Goal: Task Accomplishment & Management: Complete application form

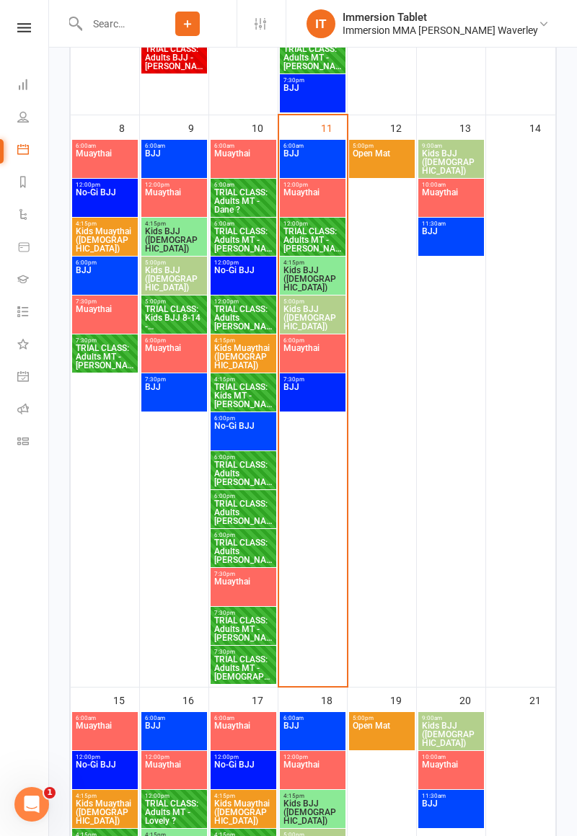
scroll to position [647, 0]
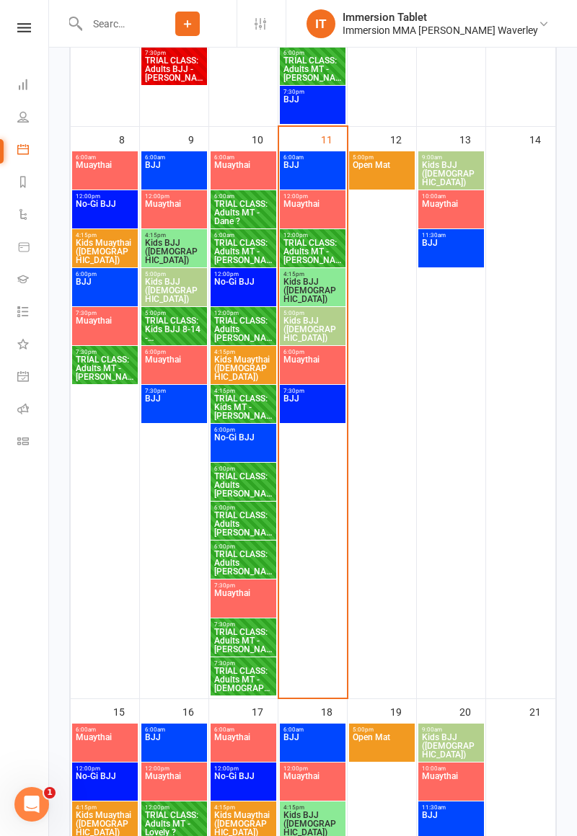
click at [315, 260] on span "TRIAL CLASS: Adults MT - [PERSON_NAME]" at bounding box center [313, 252] width 60 height 26
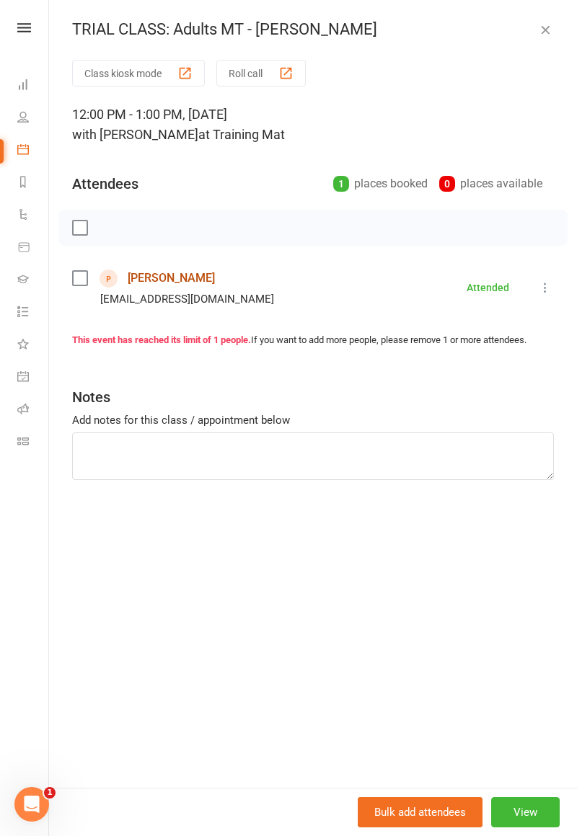
click at [150, 285] on link "[PERSON_NAME]" at bounding box center [171, 278] width 87 height 23
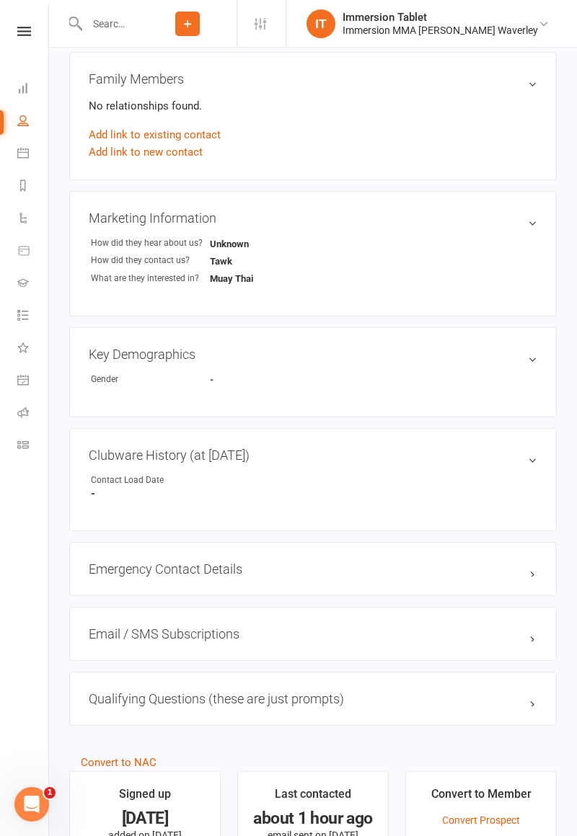
scroll to position [470, 0]
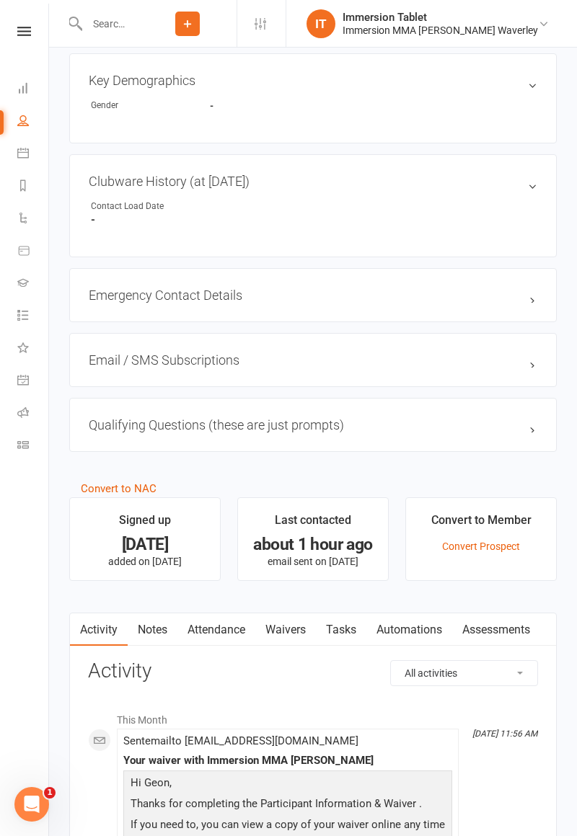
click at [293, 618] on link "Waivers" at bounding box center [285, 629] width 61 height 33
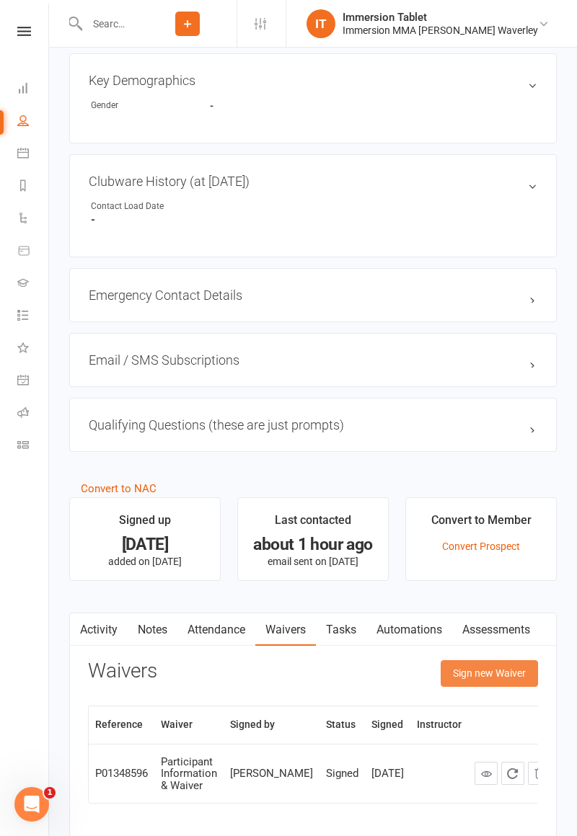
click at [496, 660] on button "Sign new Waiver" at bounding box center [488, 673] width 97 height 26
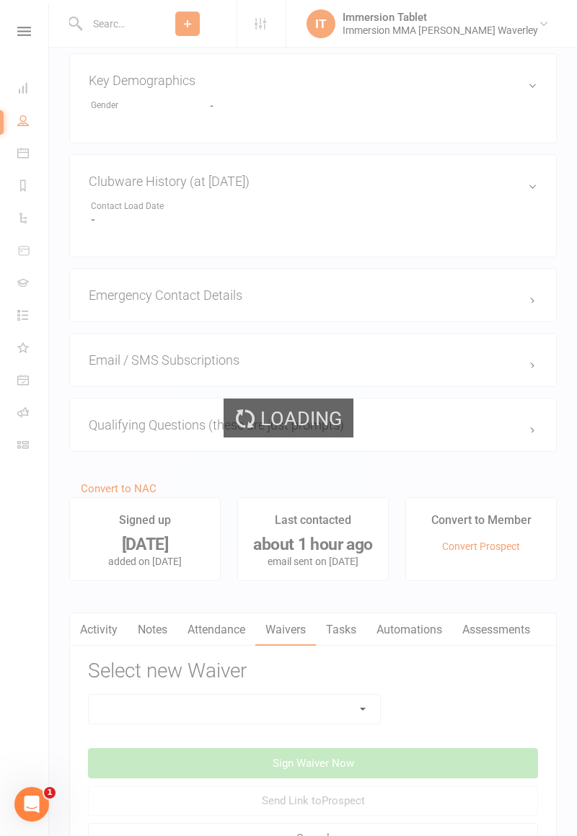
scroll to position [804, 0]
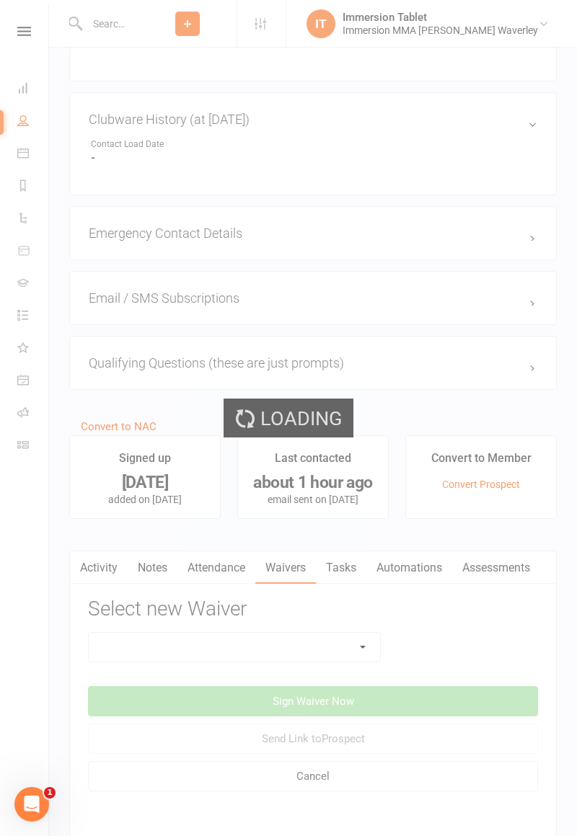
click at [319, 632] on div "Loading" at bounding box center [288, 418] width 577 height 836
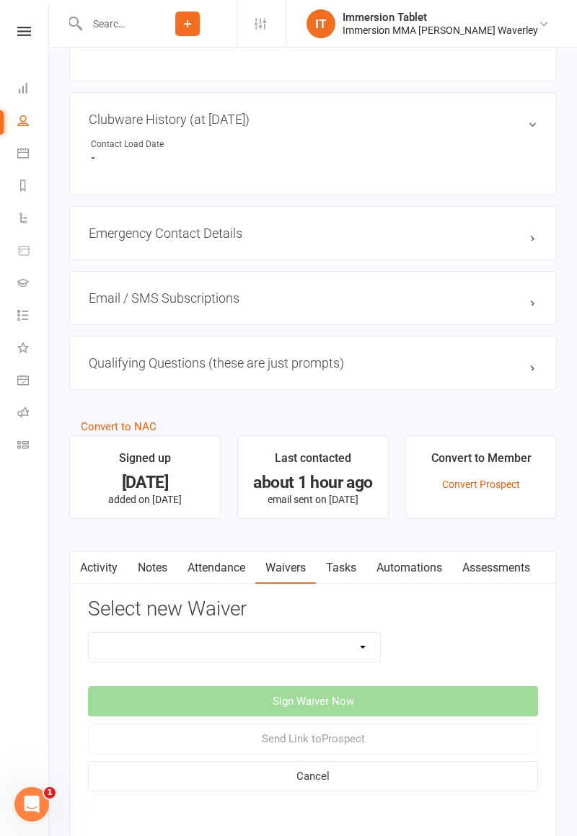
click at [357, 638] on select "Cancellation Form Immersion 10 Class Pass Form Immersion 10 Class Pass Form (Pa…" at bounding box center [234, 647] width 291 height 29
select select "10648"
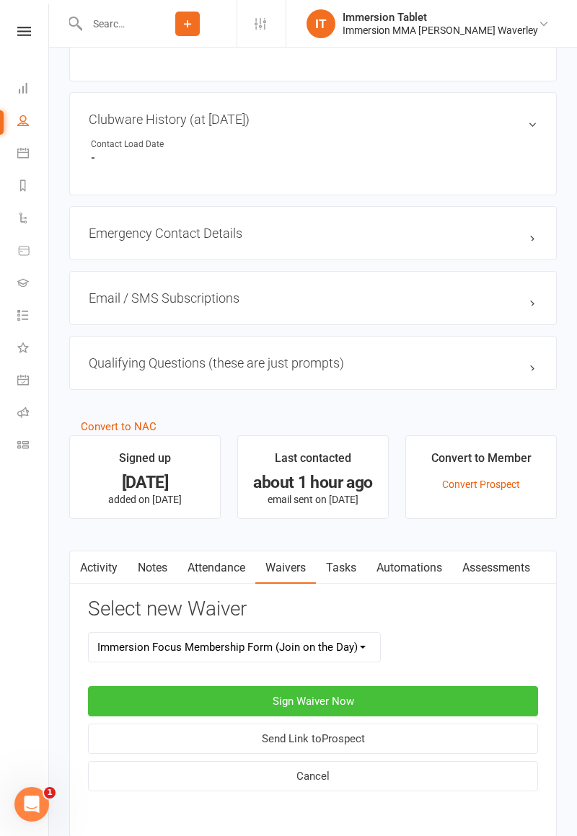
click at [479, 688] on button "Sign Waiver Now" at bounding box center [313, 701] width 450 height 30
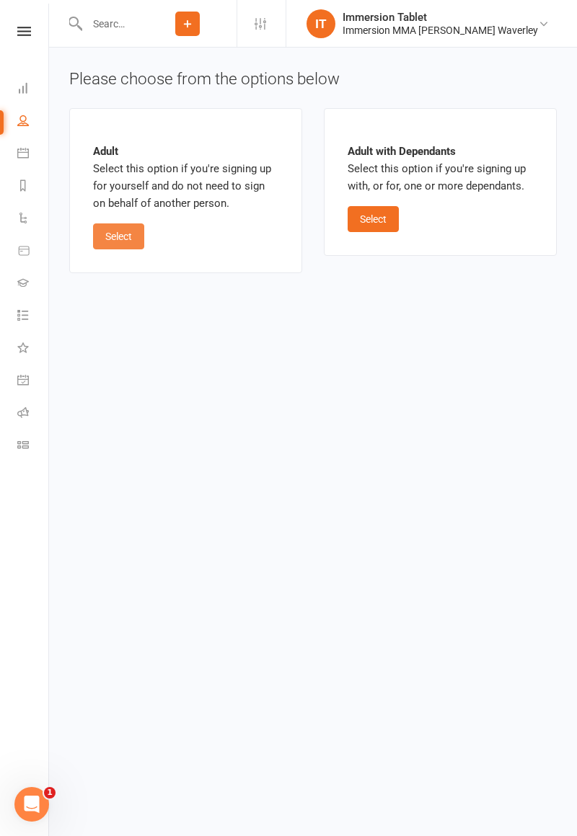
click at [115, 238] on button "Select" at bounding box center [118, 236] width 51 height 26
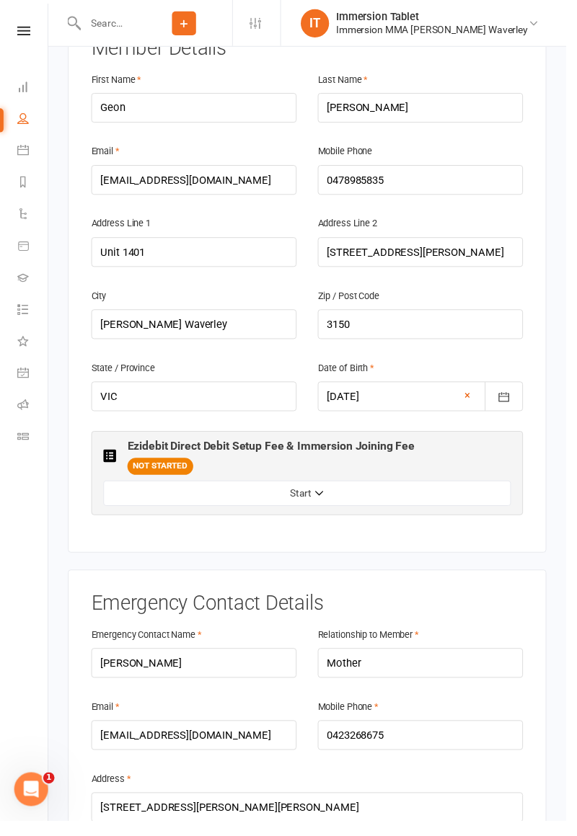
scroll to position [326, 0]
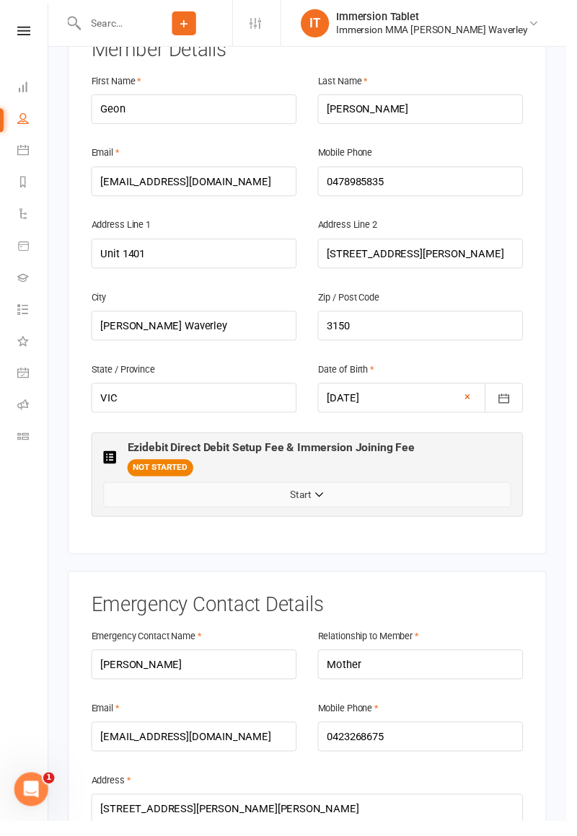
click at [167, 491] on button "Start" at bounding box center [312, 504] width 415 height 26
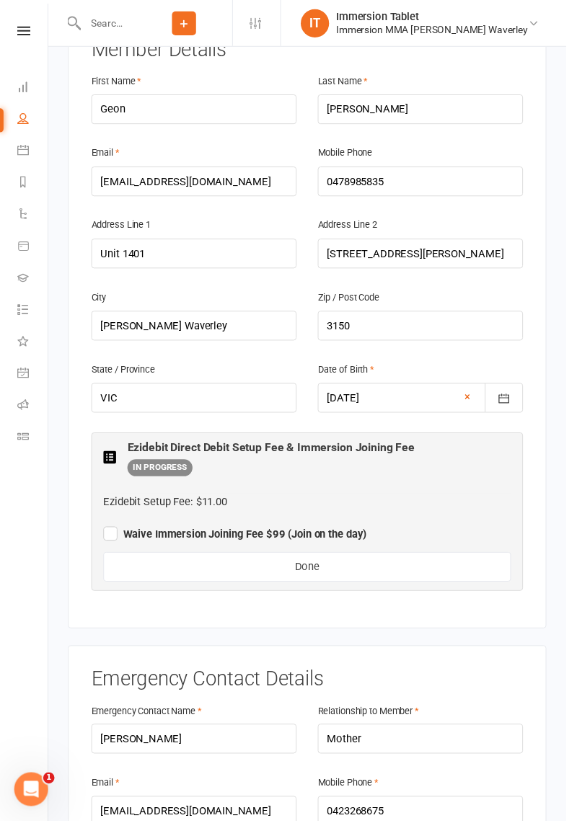
click at [107, 533] on label "Waive Immersion Joining Fee $99 (Join on the day)" at bounding box center [239, 541] width 268 height 17
click at [107, 531] on input "Waive Immersion Joining Fee $99 (Join on the day)" at bounding box center [239, 531] width 268 height 0
click at [186, 538] on span "Waive Immersion Joining Fee $99 (Join on the day)" at bounding box center [239, 544] width 268 height 13
click at [186, 531] on input "Waive Immersion Joining Fee $99 (Join on the day)" at bounding box center [239, 531] width 268 height 0
click at [139, 538] on span "Waive Immersion Joining Fee $99 (Join on the day)" at bounding box center [239, 544] width 268 height 13
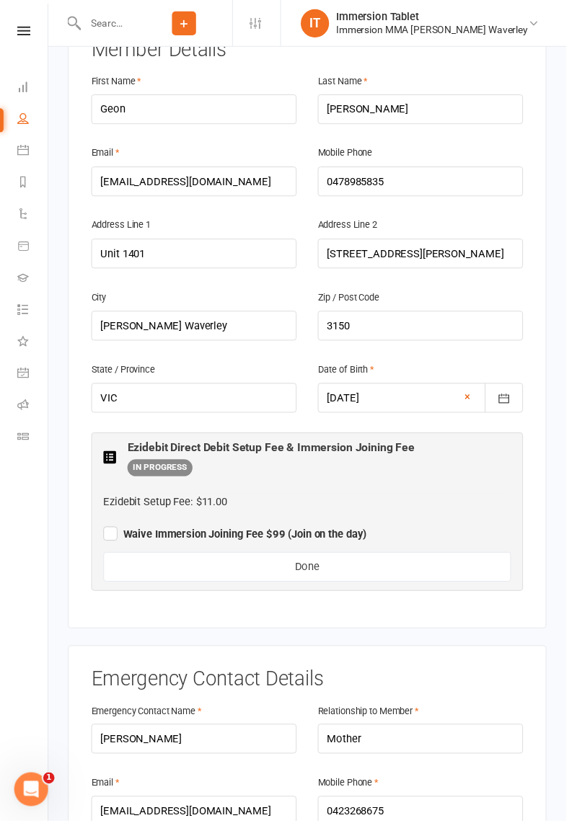
click at [139, 531] on input "Waive Immersion Joining Fee $99 (Join on the day)" at bounding box center [239, 531] width 268 height 0
click at [145, 562] on button "Done" at bounding box center [312, 577] width 415 height 30
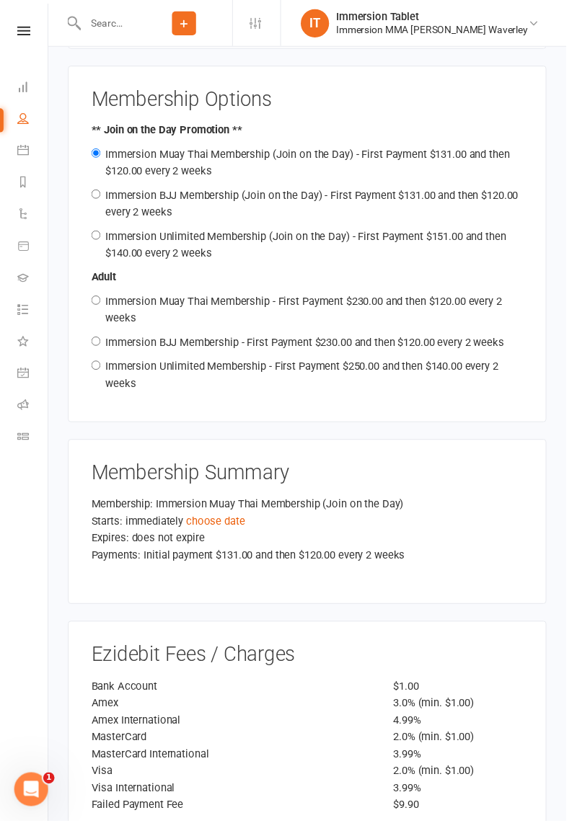
scroll to position [1689, 0]
click at [216, 525] on link "choose date" at bounding box center [220, 531] width 60 height 13
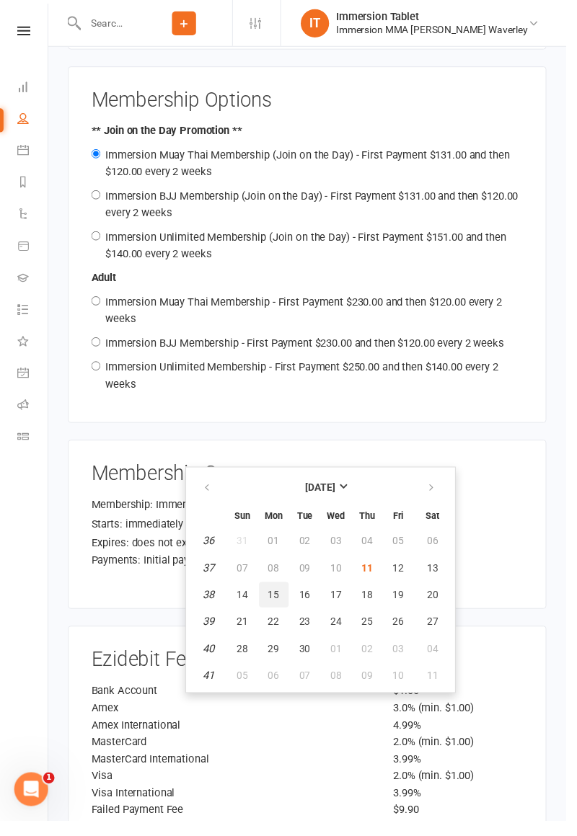
click at [277, 595] on button "15" at bounding box center [279, 606] width 30 height 26
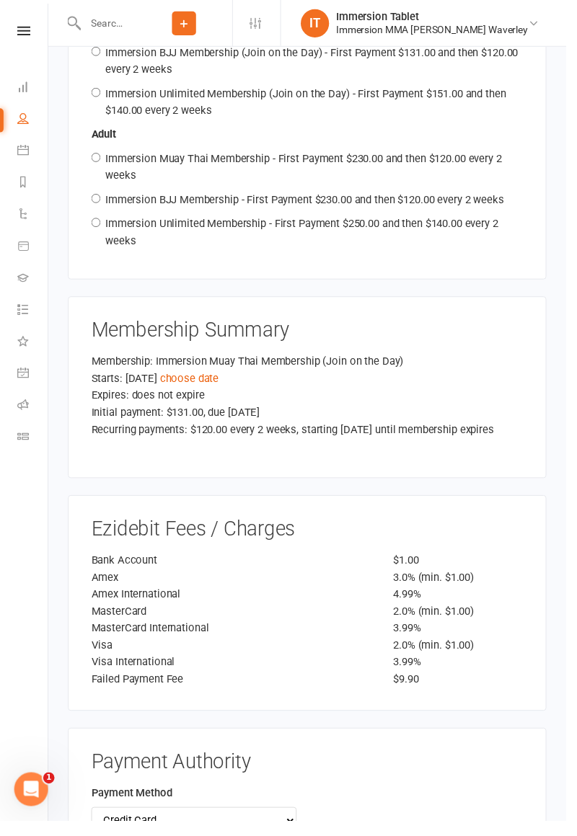
scroll to position [1837, 0]
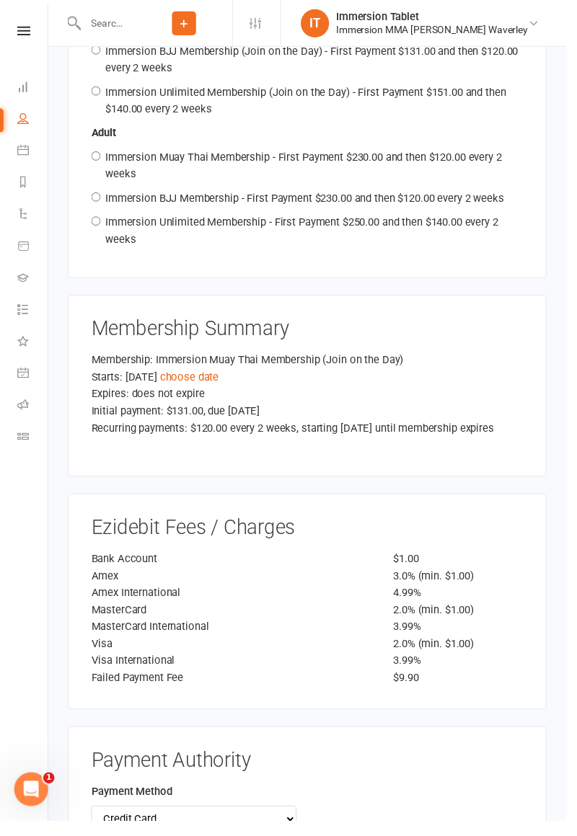
click at [92, 503] on div "Ezidebit Fees / Charges Bank Account $1.00 Amex 3.0% (min. $1.00) Amex Internat…" at bounding box center [312, 613] width 487 height 220
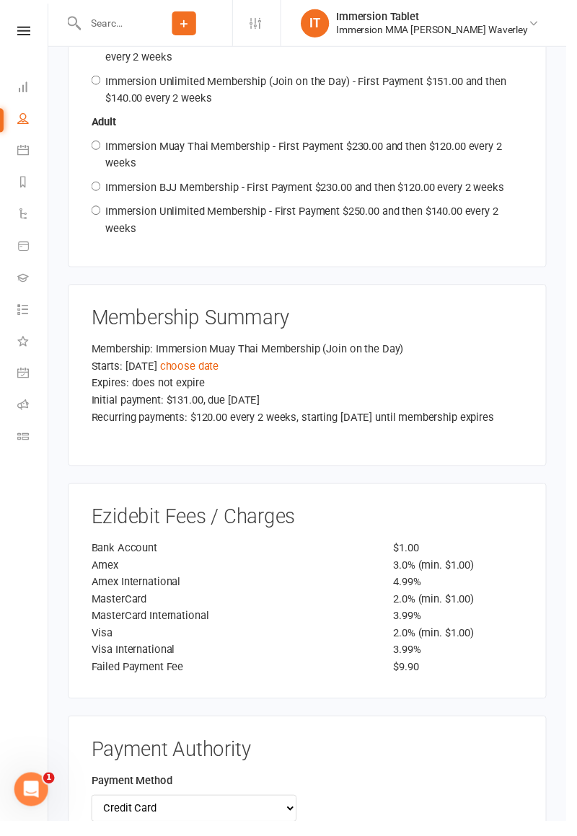
scroll to position [1848, 0]
click at [134, 810] on select "Credit Card Bank Account" at bounding box center [197, 823] width 209 height 27
select select "bank_account"
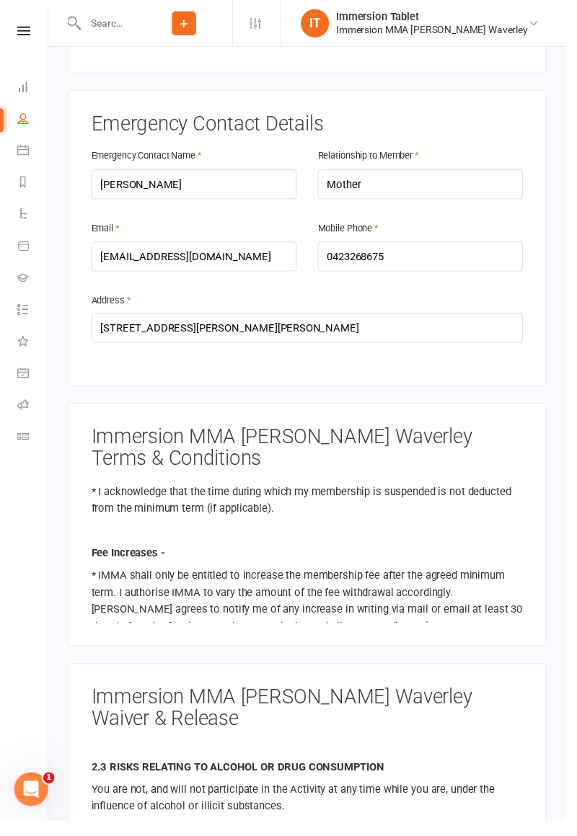
scroll to position [897, 0]
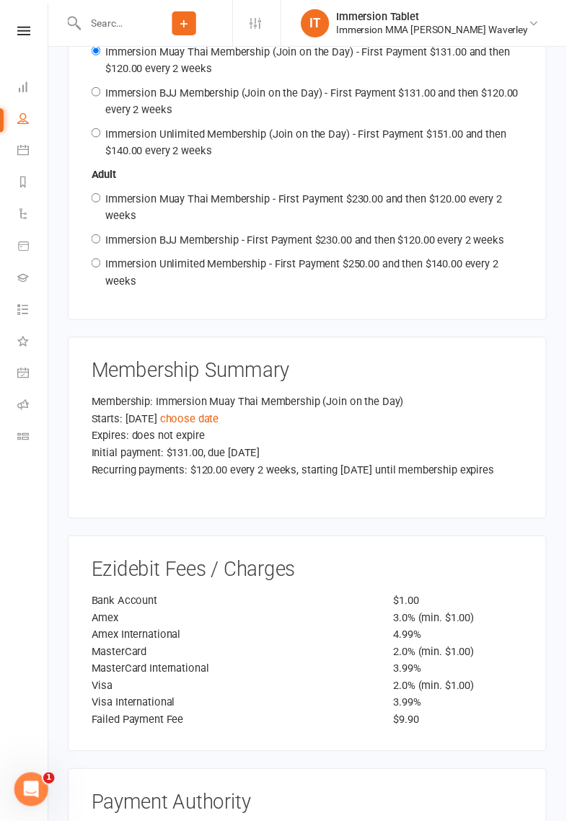
click at [507, 672] on div "3.99%" at bounding box center [467, 680] width 154 height 17
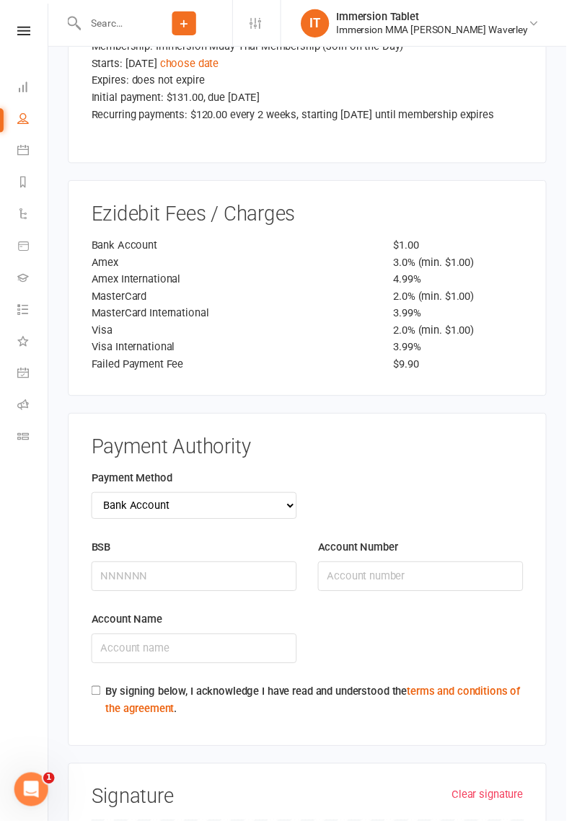
scroll to position [2153, 0]
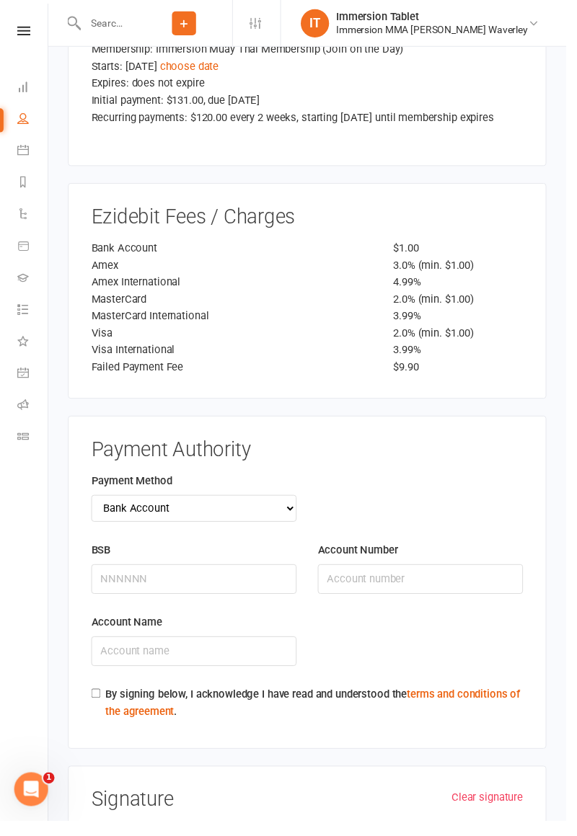
click at [229, 558] on div "BSB" at bounding box center [197, 589] width 231 height 74
click at [251, 575] on input "BSB" at bounding box center [197, 590] width 209 height 30
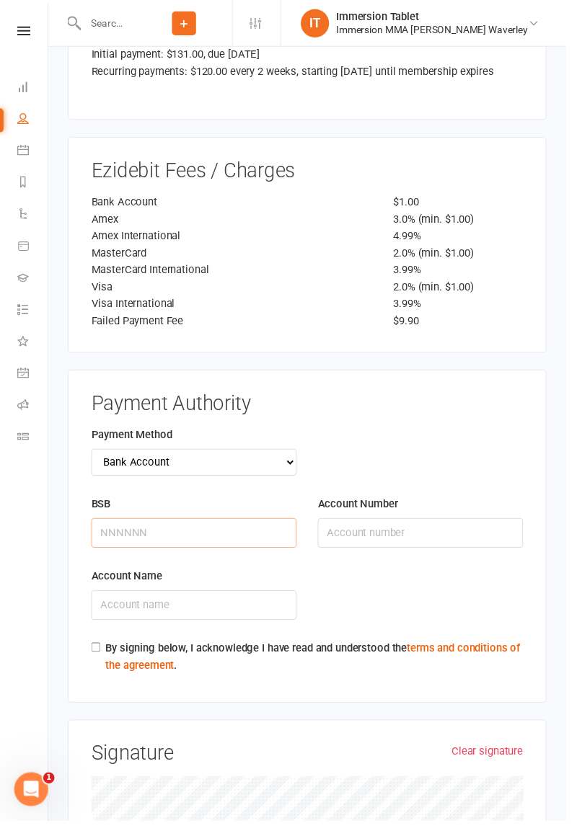
scroll to position [2224, 0]
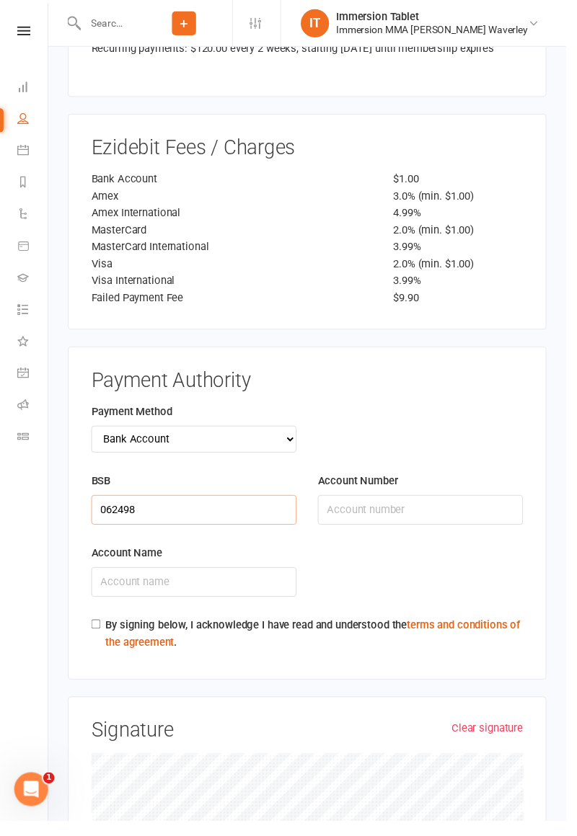
type input "062498"
click at [451, 491] on div "Account Number" at bounding box center [428, 518] width 231 height 74
click at [481, 504] on input "Account Number" at bounding box center [428, 519] width 209 height 30
click at [496, 504] on input "Account Number" at bounding box center [428, 519] width 209 height 30
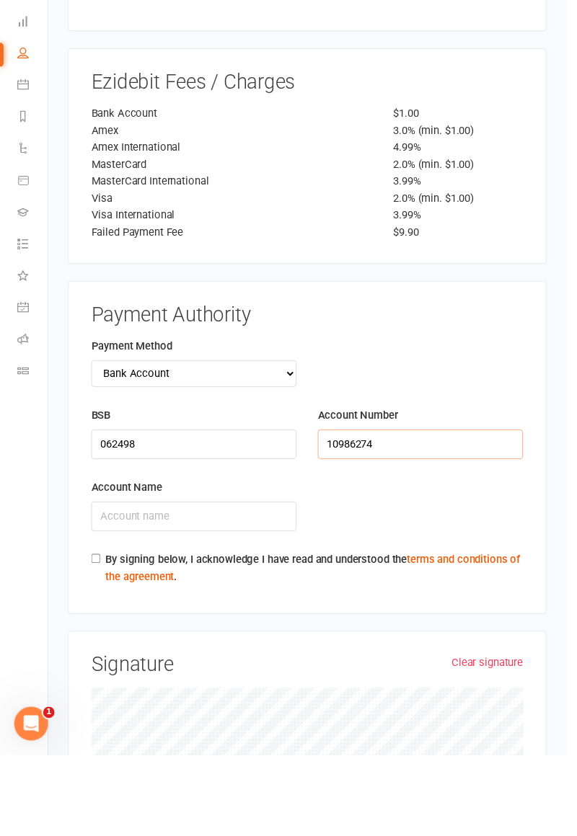
type input "10986274"
click at [253, 578] on input "Account Name" at bounding box center [197, 593] width 209 height 30
click at [264, 578] on input "Account Name" at bounding box center [197, 593] width 209 height 30
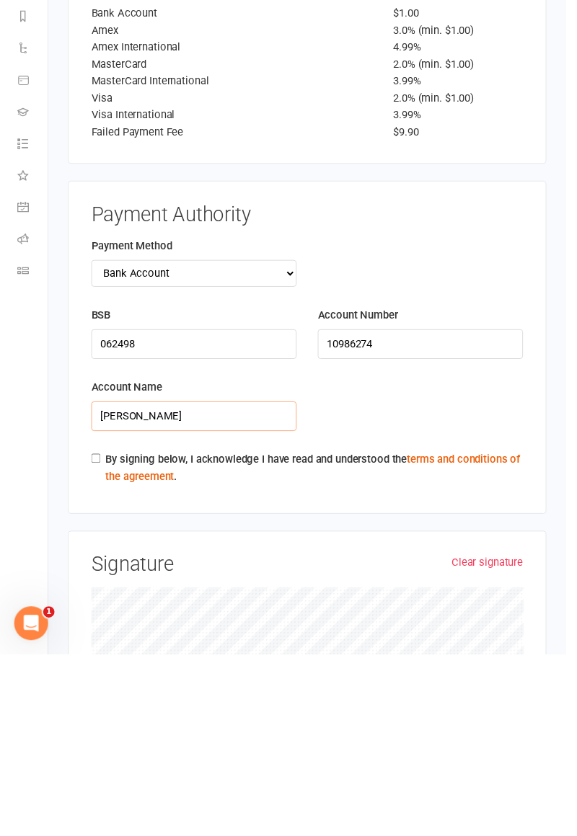
type input "[PERSON_NAME]"
click at [340, 628] on label "By signing below, I acknowledge I have read and understood the terms and condit…" at bounding box center [319, 645] width 425 height 35
click at [102, 631] on input "By signing below, I acknowledge I have read and understood the terms and condit…" at bounding box center [97, 635] width 9 height 9
checkbox input "true"
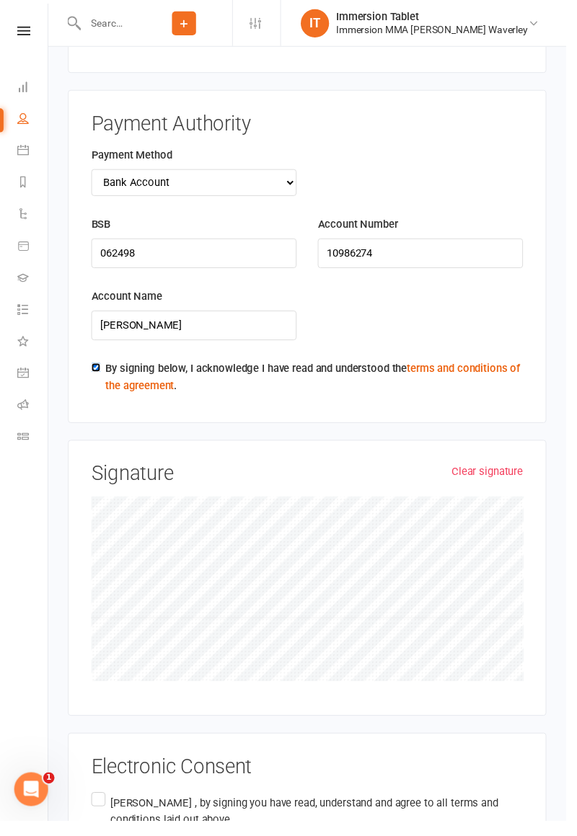
scroll to position [2489, 0]
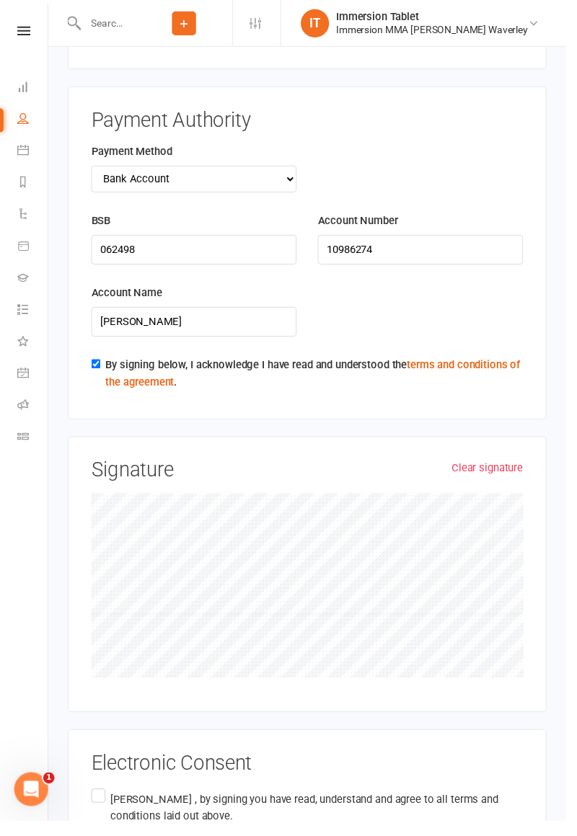
click at [97, 801] on label "[PERSON_NAME] , by signing you have read, understand and agree to all terms and…" at bounding box center [313, 835] width 440 height 68
click at [97, 801] on input "[PERSON_NAME] , by signing you have read, understand and agree to all terms and…" at bounding box center [97, 801] width 9 height 0
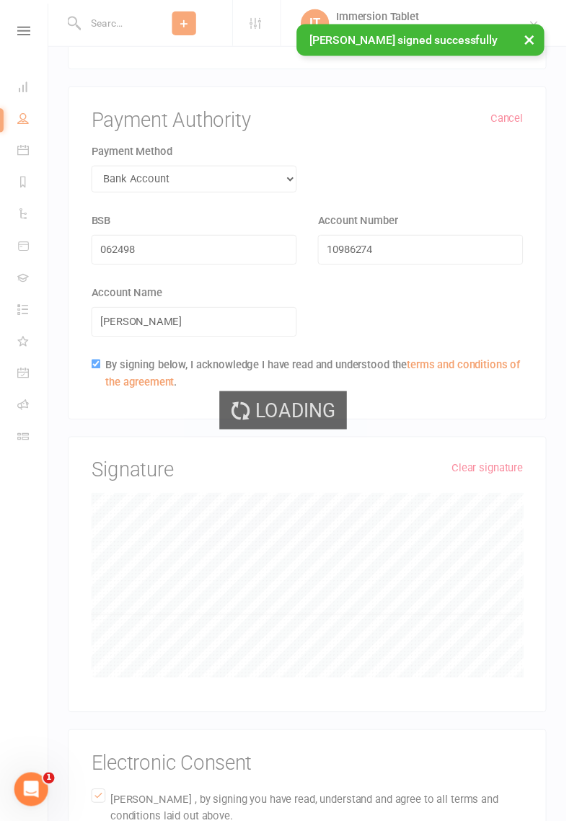
scroll to position [2090, 0]
